Goal: Entertainment & Leisure: Browse casually

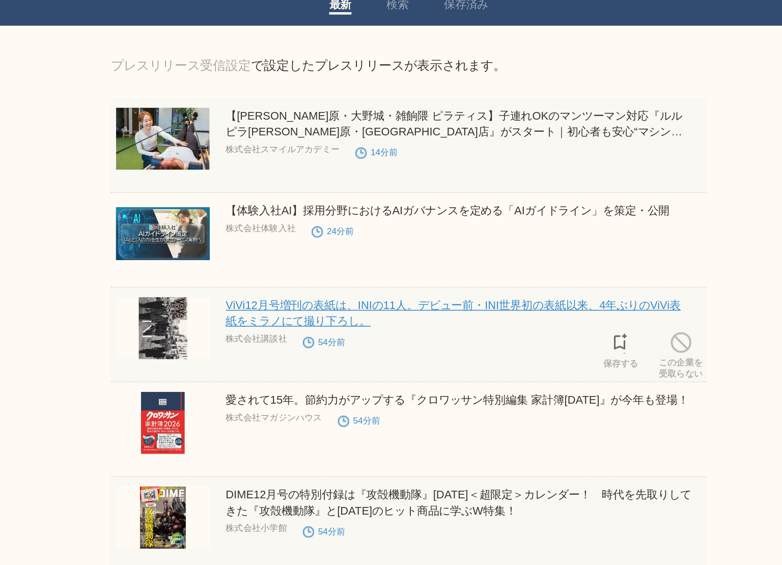
click at [367, 231] on link "ViVi12月号増刊の表紙は、INIの11人。デビュー前・INI世界初の表紙以来、4年ぶりのViVi表紙をミラノにて撮り下ろし。" at bounding box center [419, 236] width 291 height 18
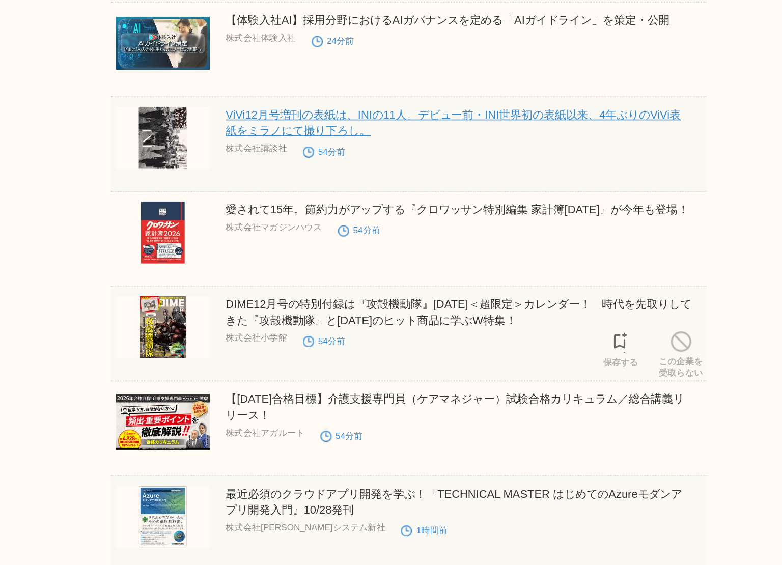
click at [367, 353] on link "DIME12月号の特別付録は『攻殻機動隊』[DATE]＜超限定＞カレンダー！　時代を先取りしてきた『攻殻機動隊』と[DATE]のヒット商品に学ぶW特集！" at bounding box center [423, 357] width 298 height 18
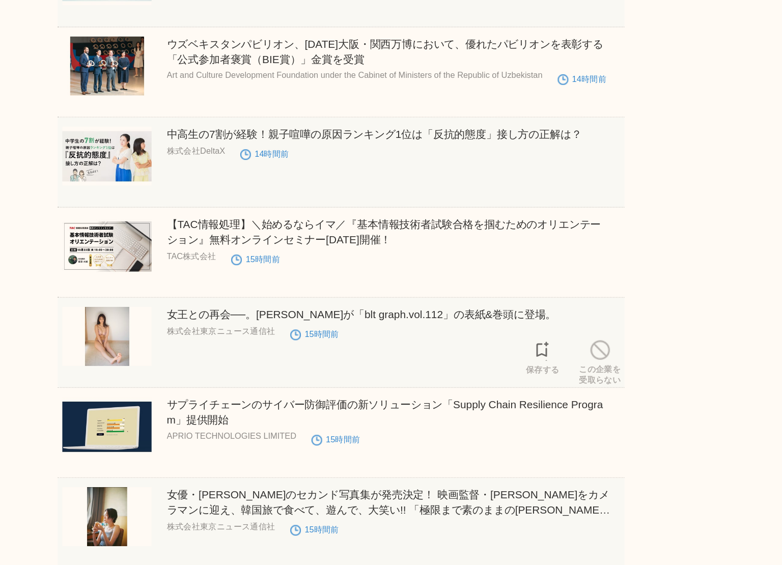
scroll to position [2385, 0]
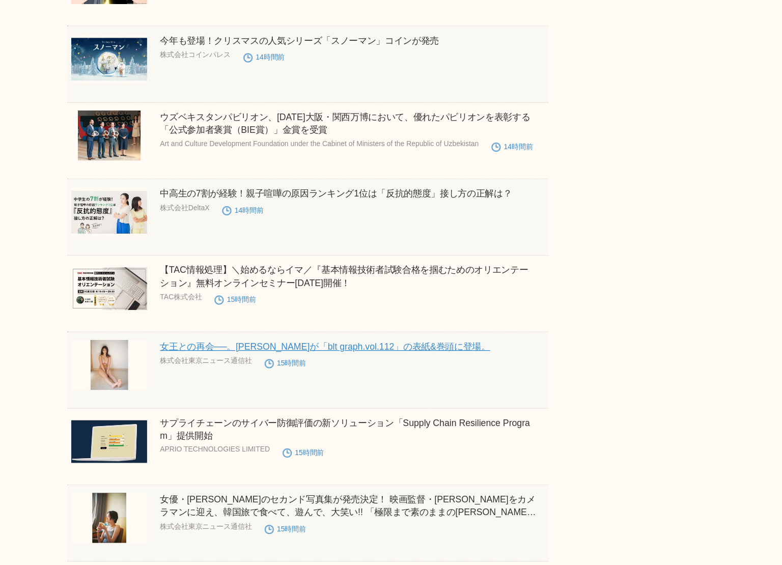
click at [304, 396] on link "女王との再会──。[PERSON_NAME]が「blt graph.vol.112」の表紙&巻頭に登場。" at bounding box center [405, 392] width 262 height 8
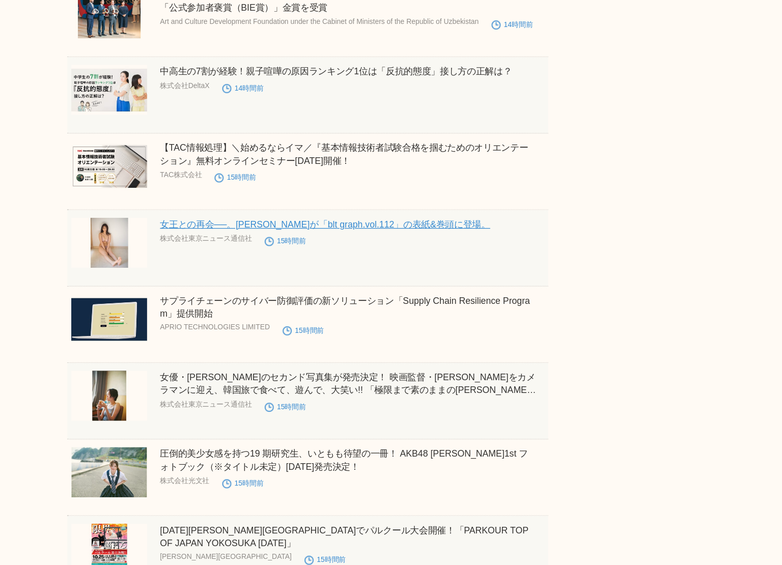
scroll to position [2484, 0]
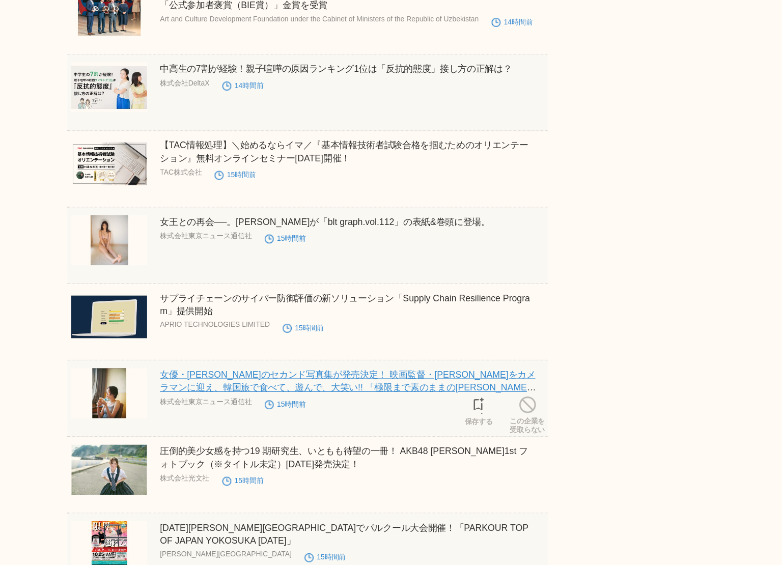
click at [328, 424] on link "女優・[PERSON_NAME]のセカンド写真集が発売決定！ 映画監督・[PERSON_NAME]をカメラマンに迎え、韓国旅で食べて、遊んで、大笑い!! 「極…" at bounding box center [423, 424] width 298 height 29
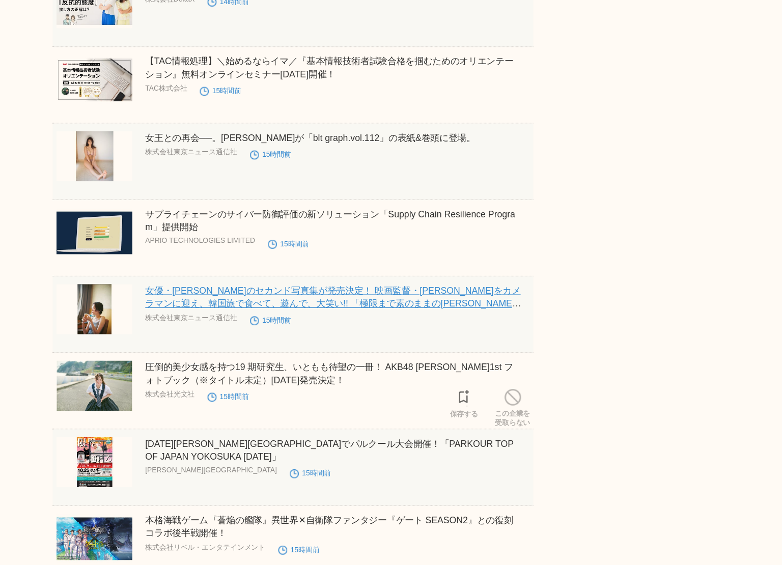
scroll to position [2559, 0]
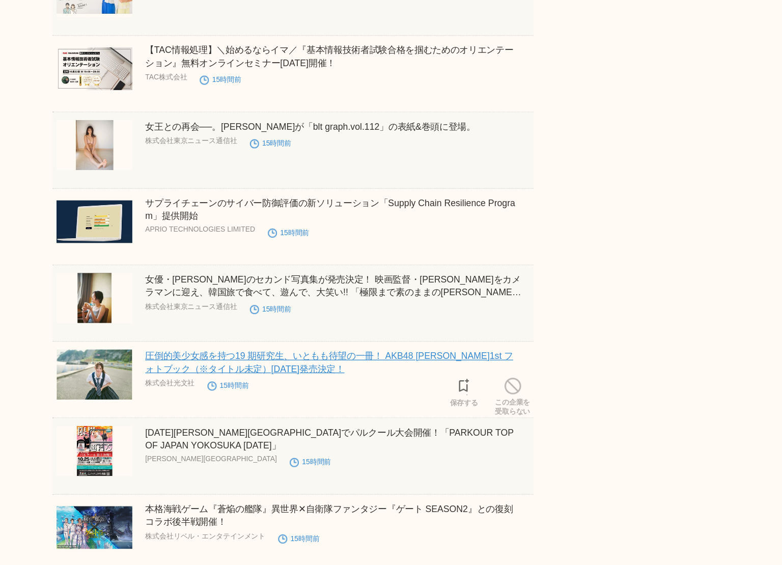
click at [344, 414] on link "圧倒的美少女感を持つ19 期研究生、いともも待望の一冊！ AKB48 [PERSON_NAME]1st フォトブック（※タイトル未定）[DATE]発売決定！" at bounding box center [420, 404] width 292 height 18
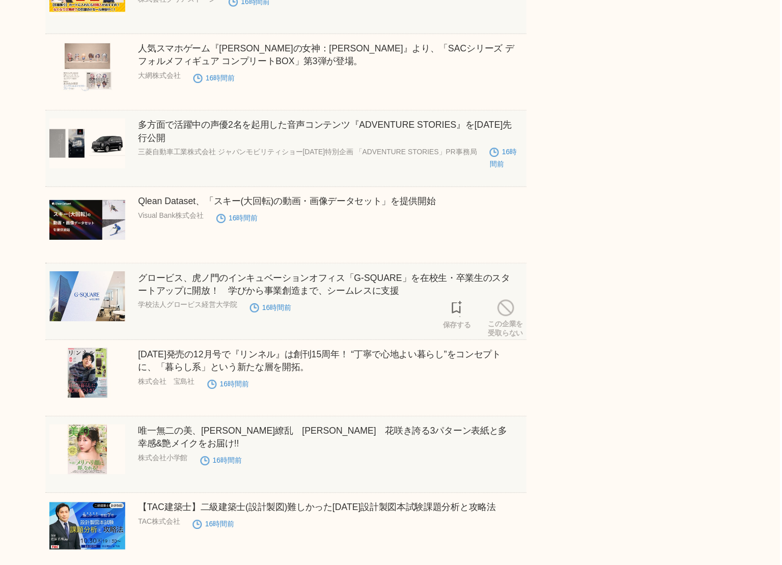
scroll to position [3817, 0]
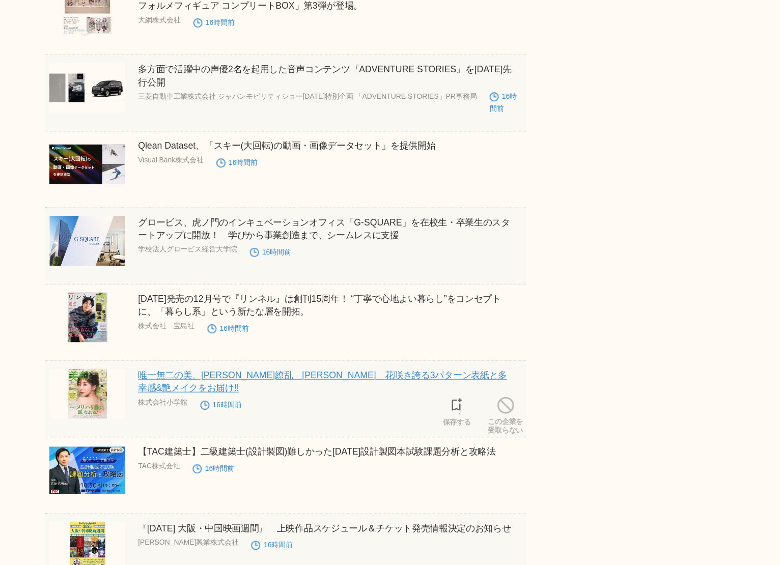
click at [337, 420] on link "唯一無二の美、[PERSON_NAME]繚乱　[PERSON_NAME]　花咲き誇る3パターン表紙と多幸感&艶メイクをお届け!!" at bounding box center [420, 420] width 292 height 18
